Goal: Information Seeking & Learning: Check status

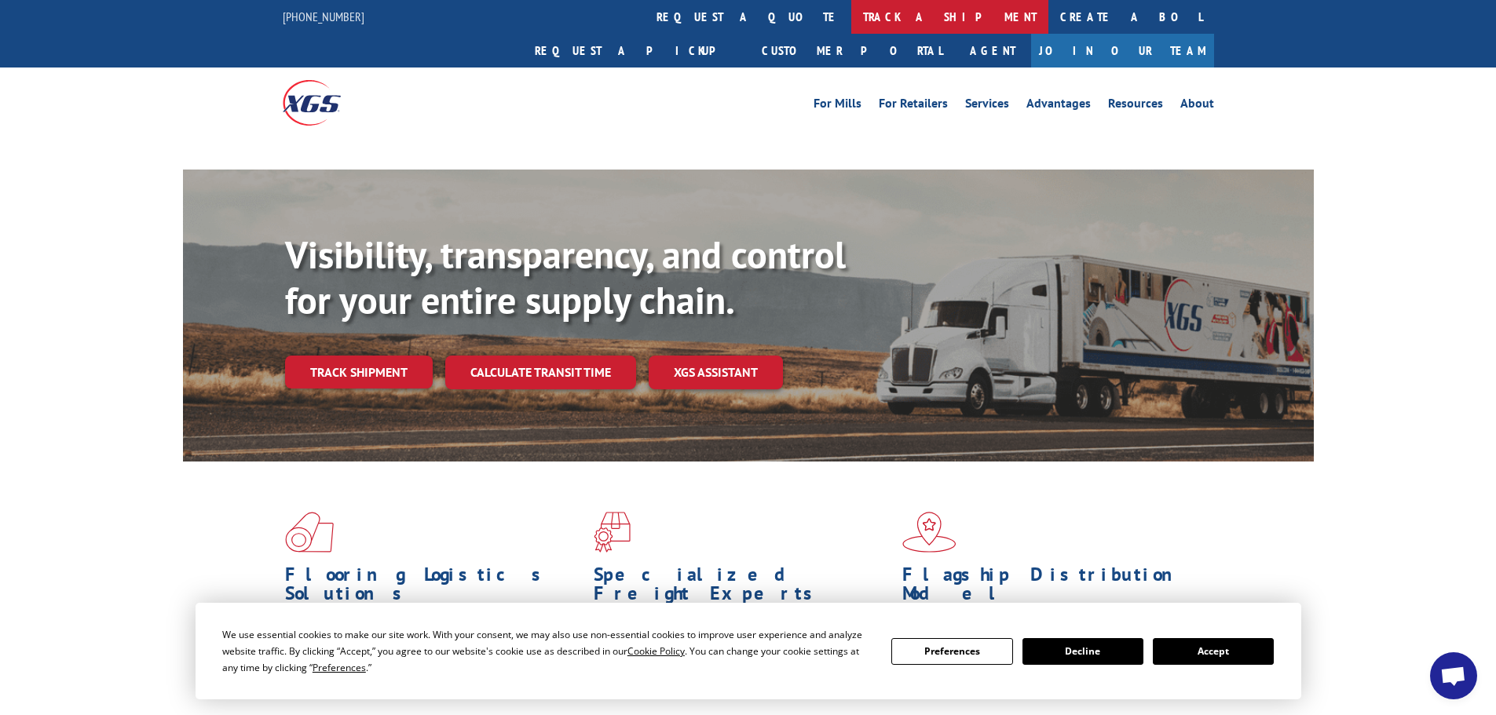
click at [851, 20] on link "track a shipment" at bounding box center [949, 17] width 197 height 34
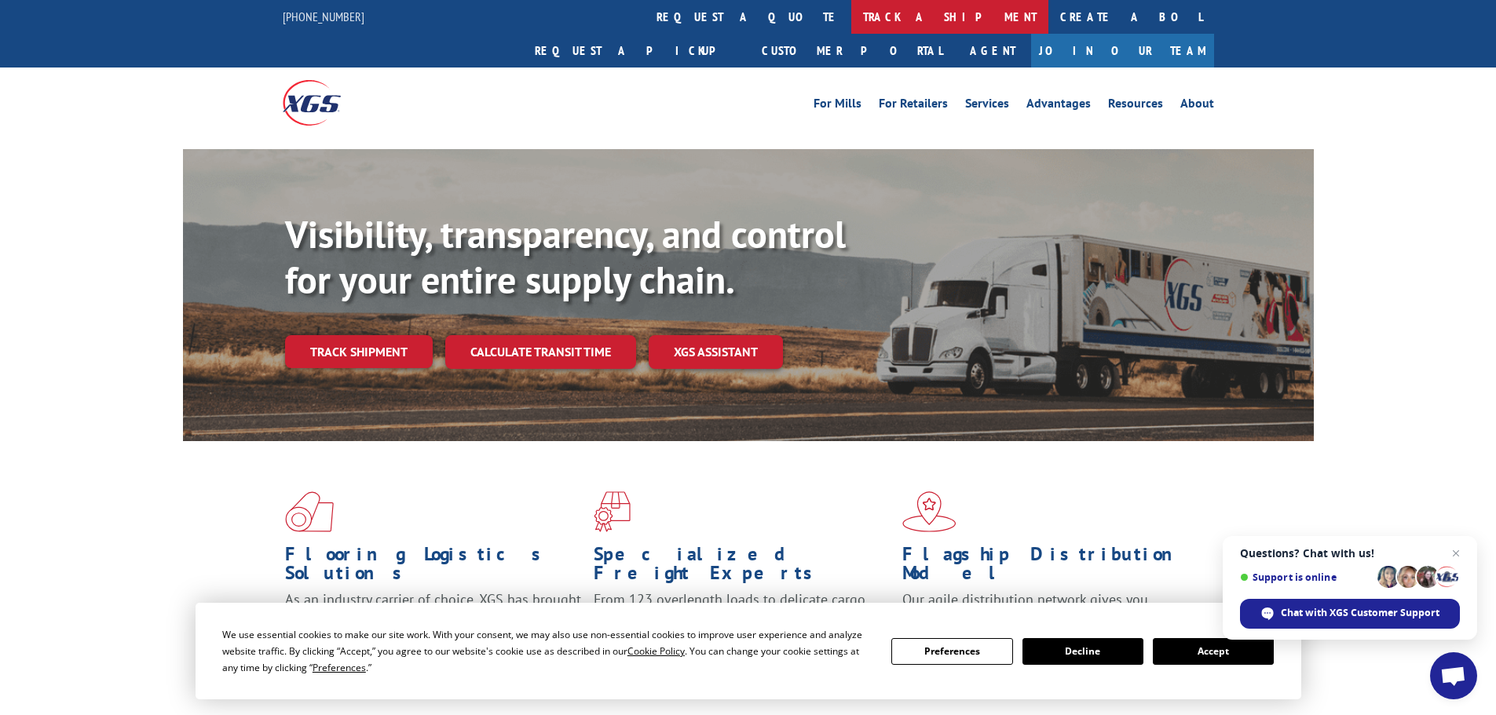
click at [851, 13] on link "track a shipment" at bounding box center [949, 17] width 197 height 34
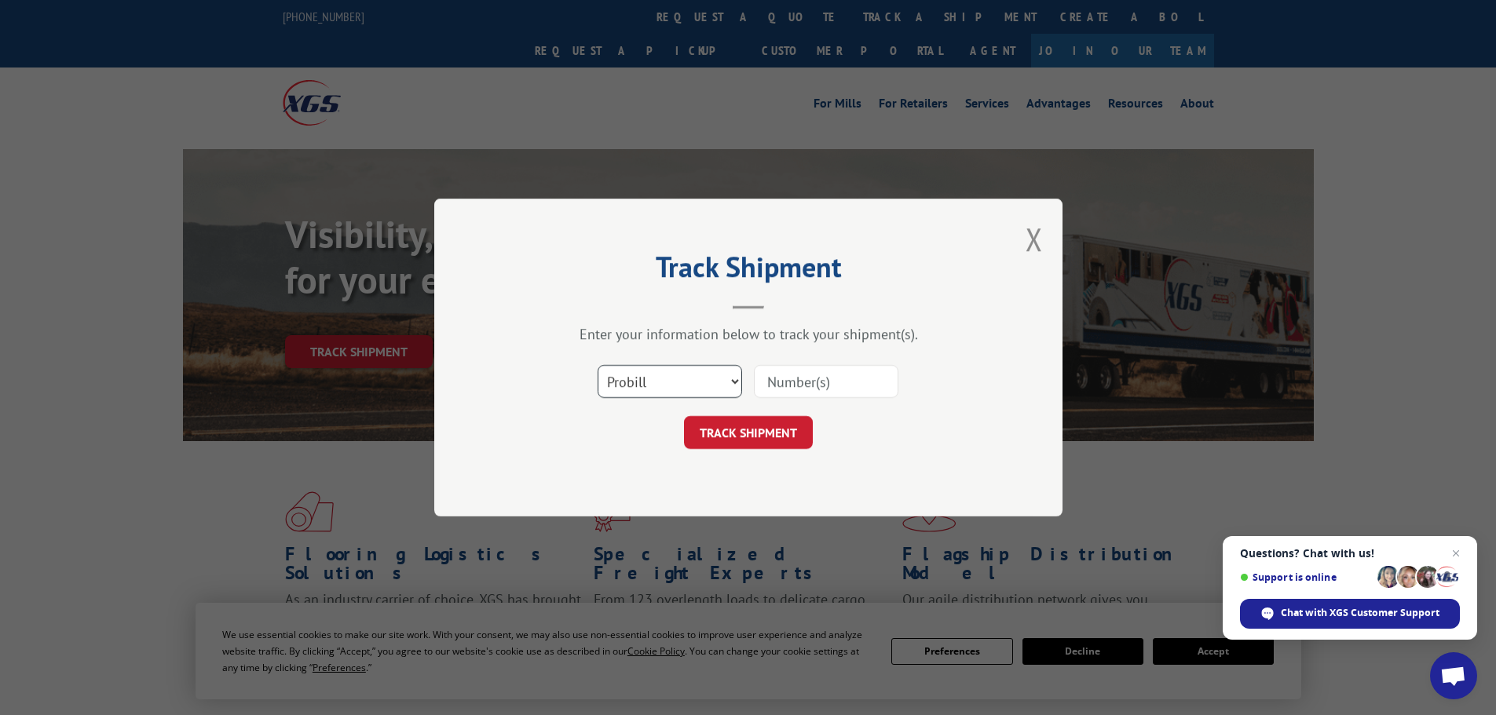
click at [663, 372] on select "Select category... Probill BOL PO" at bounding box center [670, 381] width 144 height 33
select select "bol"
click at [598, 365] on select "Select category... Probill BOL PO" at bounding box center [670, 381] width 144 height 33
click at [768, 377] on input at bounding box center [826, 381] width 144 height 33
paste input "6003028"
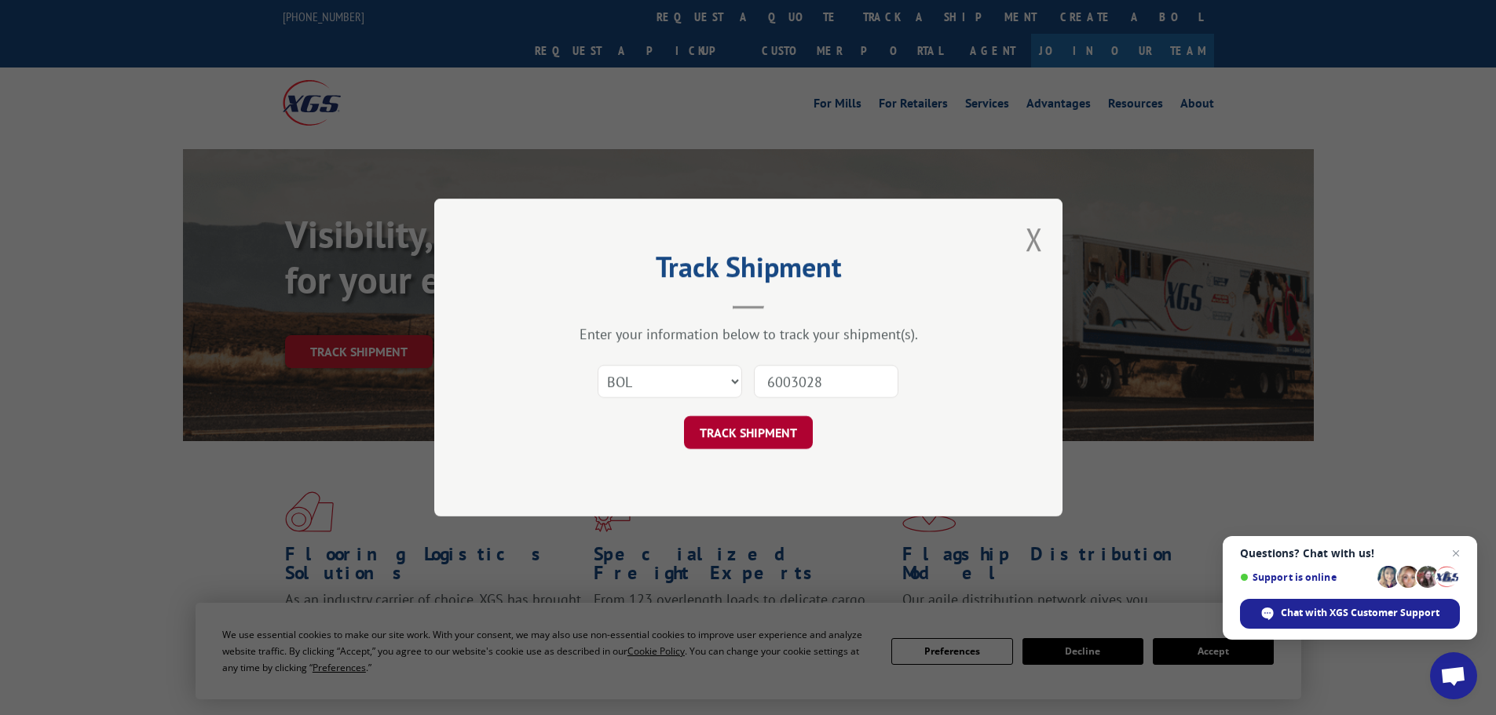
type input "6003028"
click at [753, 431] on button "TRACK SHIPMENT" at bounding box center [748, 432] width 129 height 33
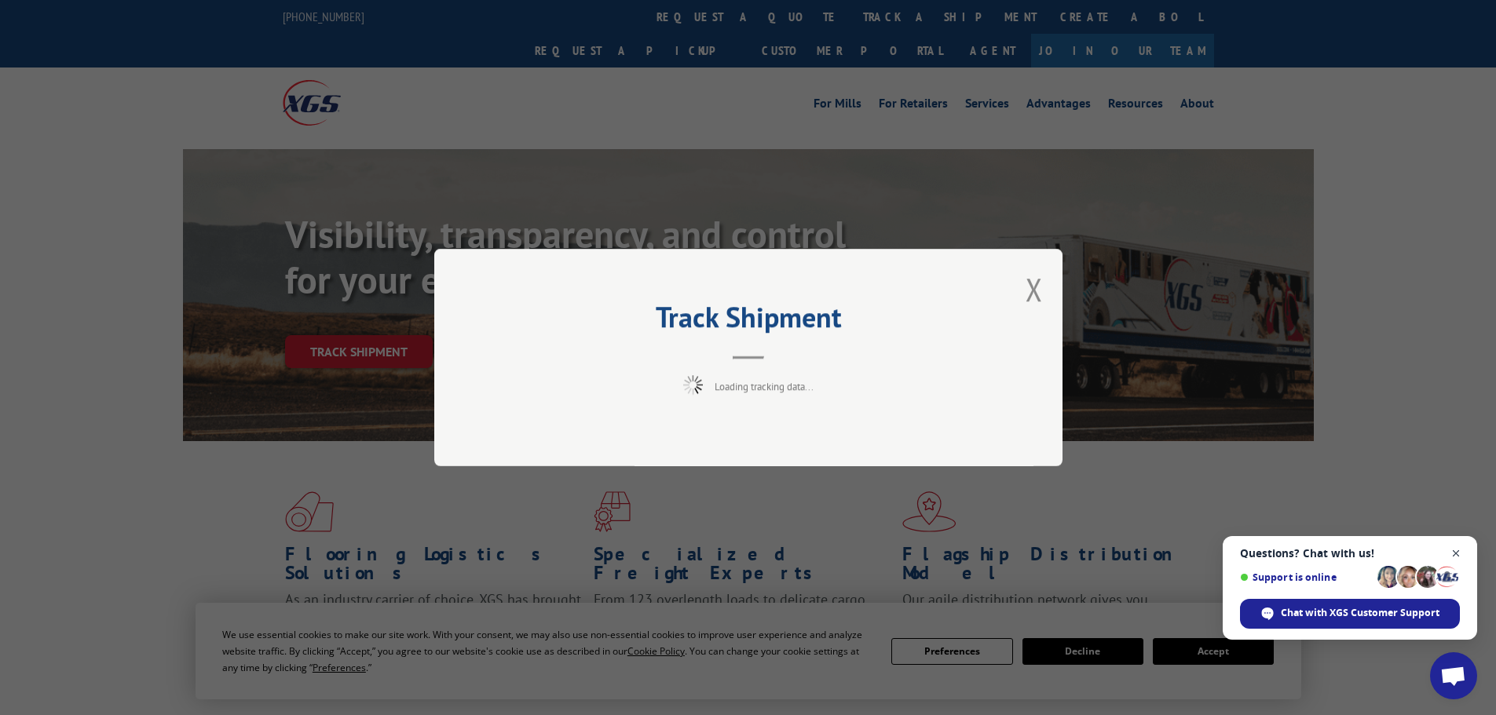
click at [1455, 550] on span "Open chat" at bounding box center [1456, 554] width 20 height 20
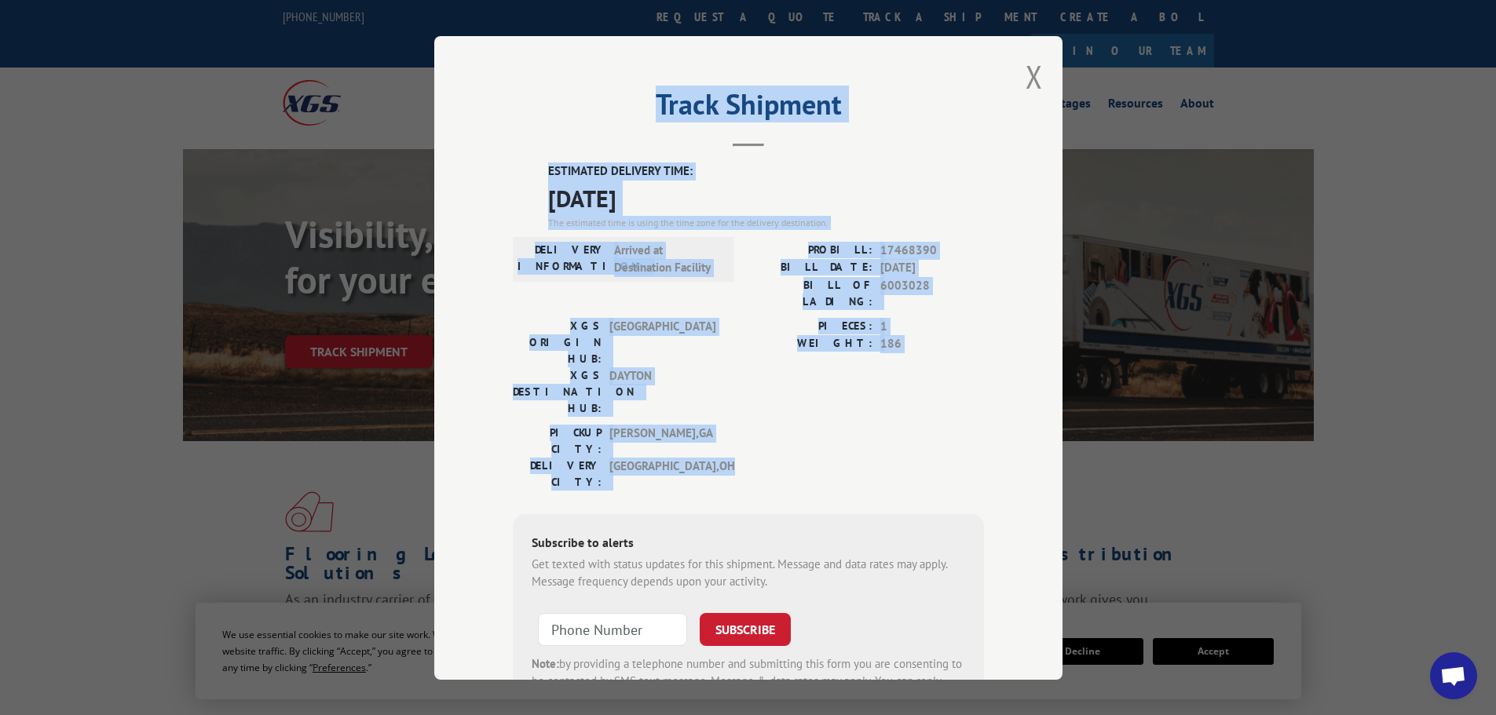
drag, startPoint x: 723, startPoint y: 397, endPoint x: 609, endPoint y: 82, distance: 335.6
click at [609, 82] on div "Track Shipment ESTIMATED DELIVERY TIME: [DATE] The estimated time is using the …" at bounding box center [748, 358] width 628 height 644
copy div "Track Shipment ESTIMATED DELIVERY TIME: [DATE] The estimated time is using the …"
